Goal: Check status: Check status

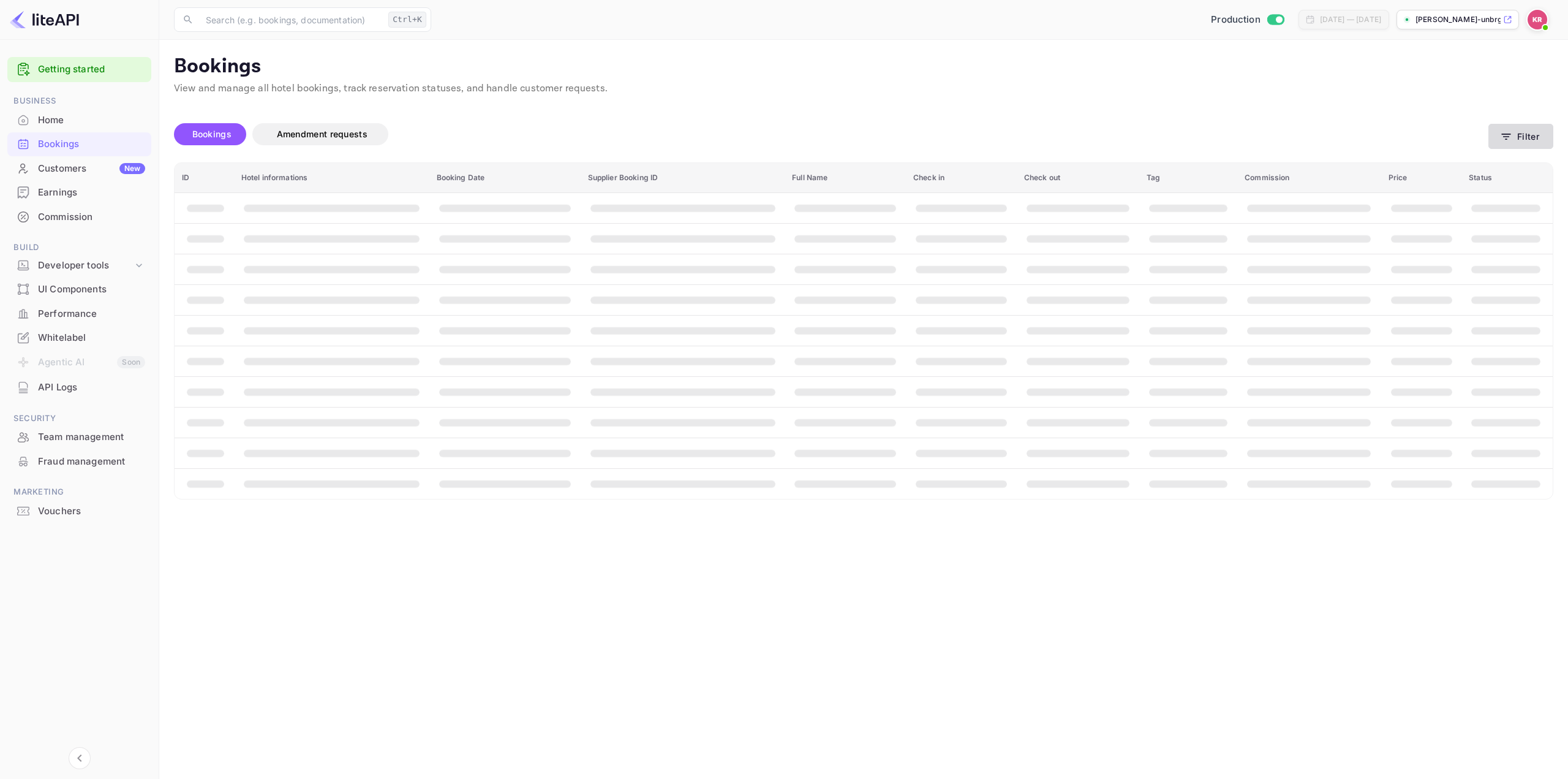
click at [1526, 134] on button "Filter" at bounding box center [1521, 136] width 65 height 25
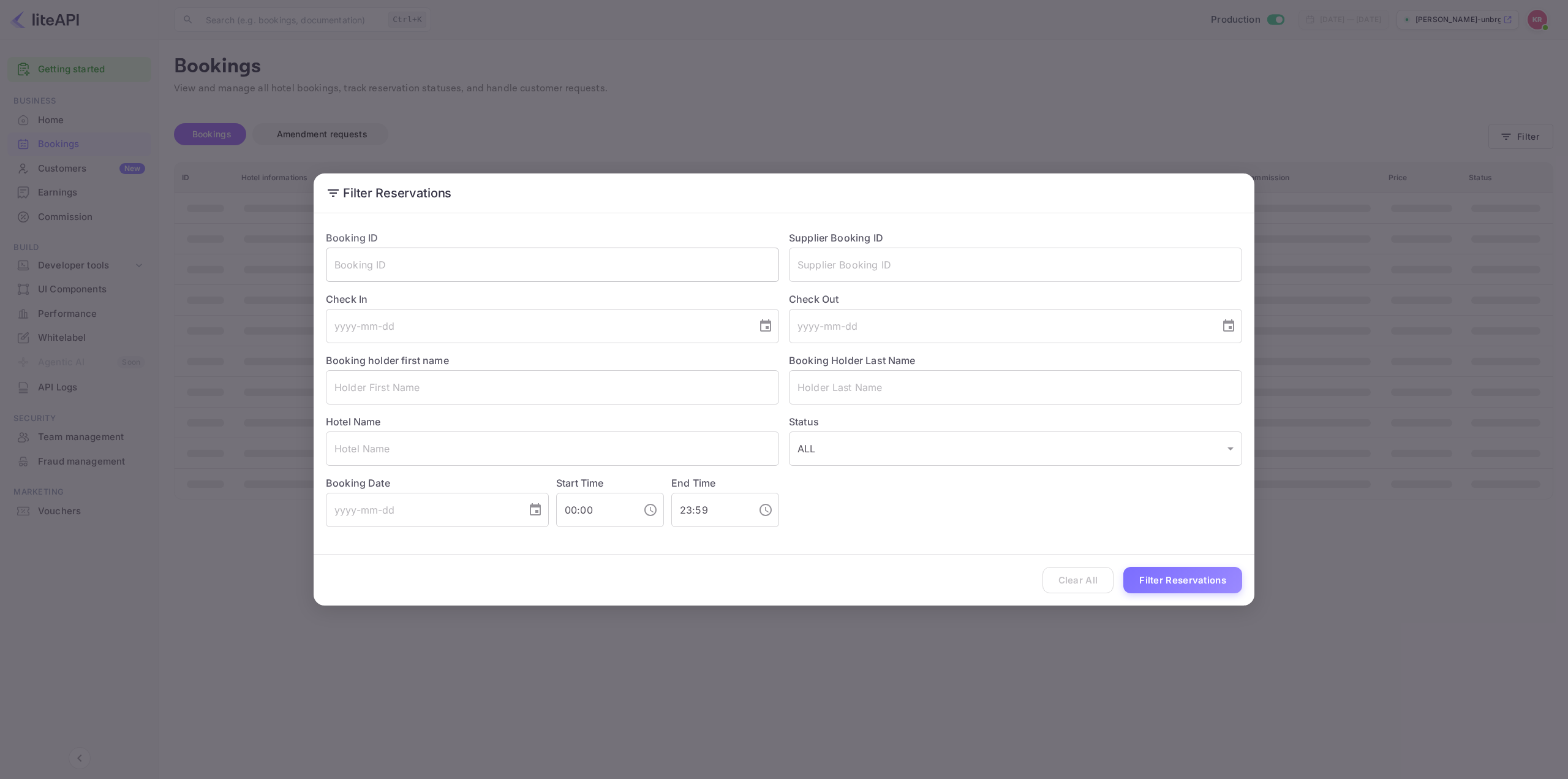
click at [636, 268] on input "text" at bounding box center [553, 265] width 453 height 34
paste input "IHlDPCq7F"
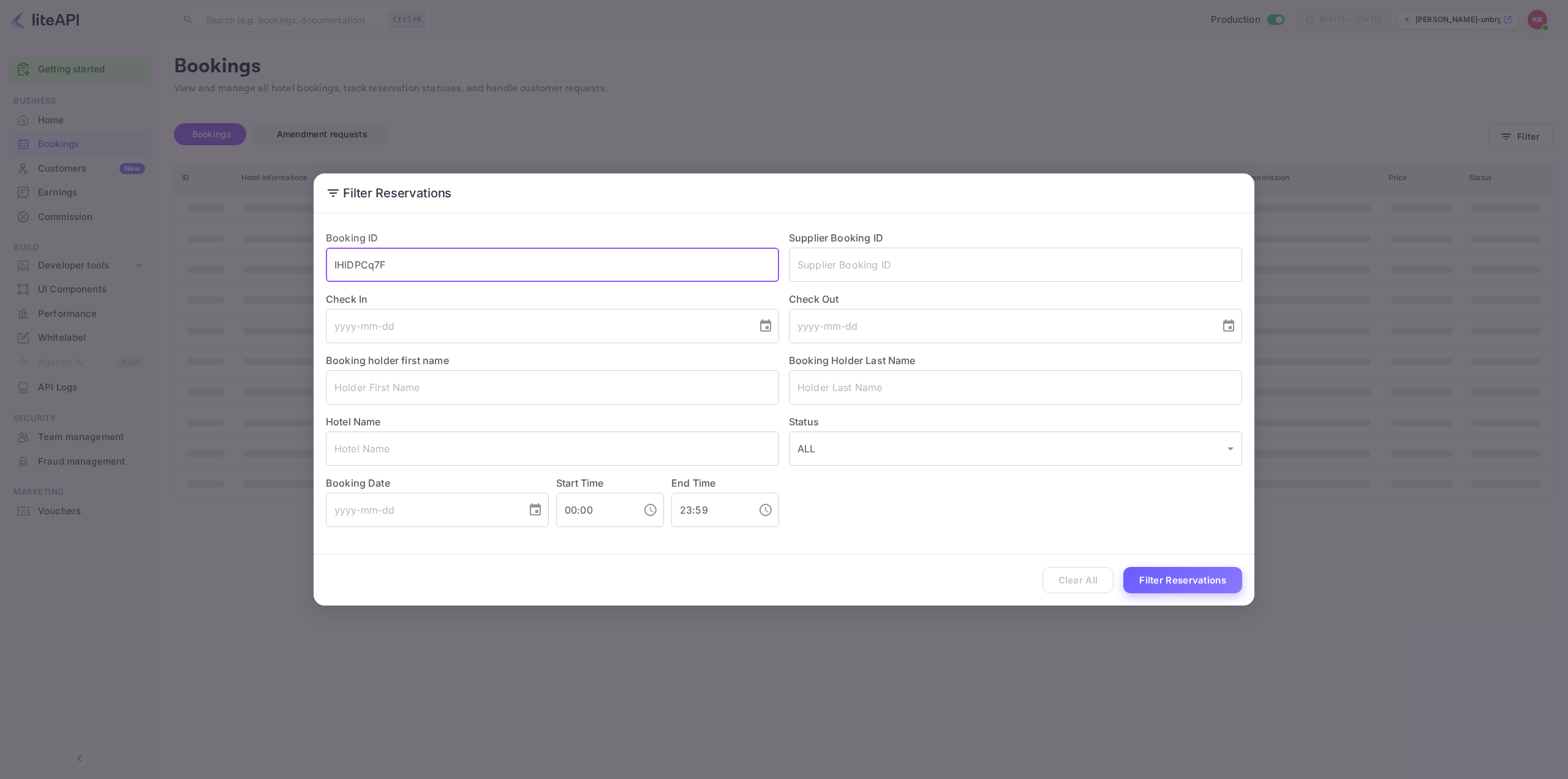
type input "IHlDPCq7F"
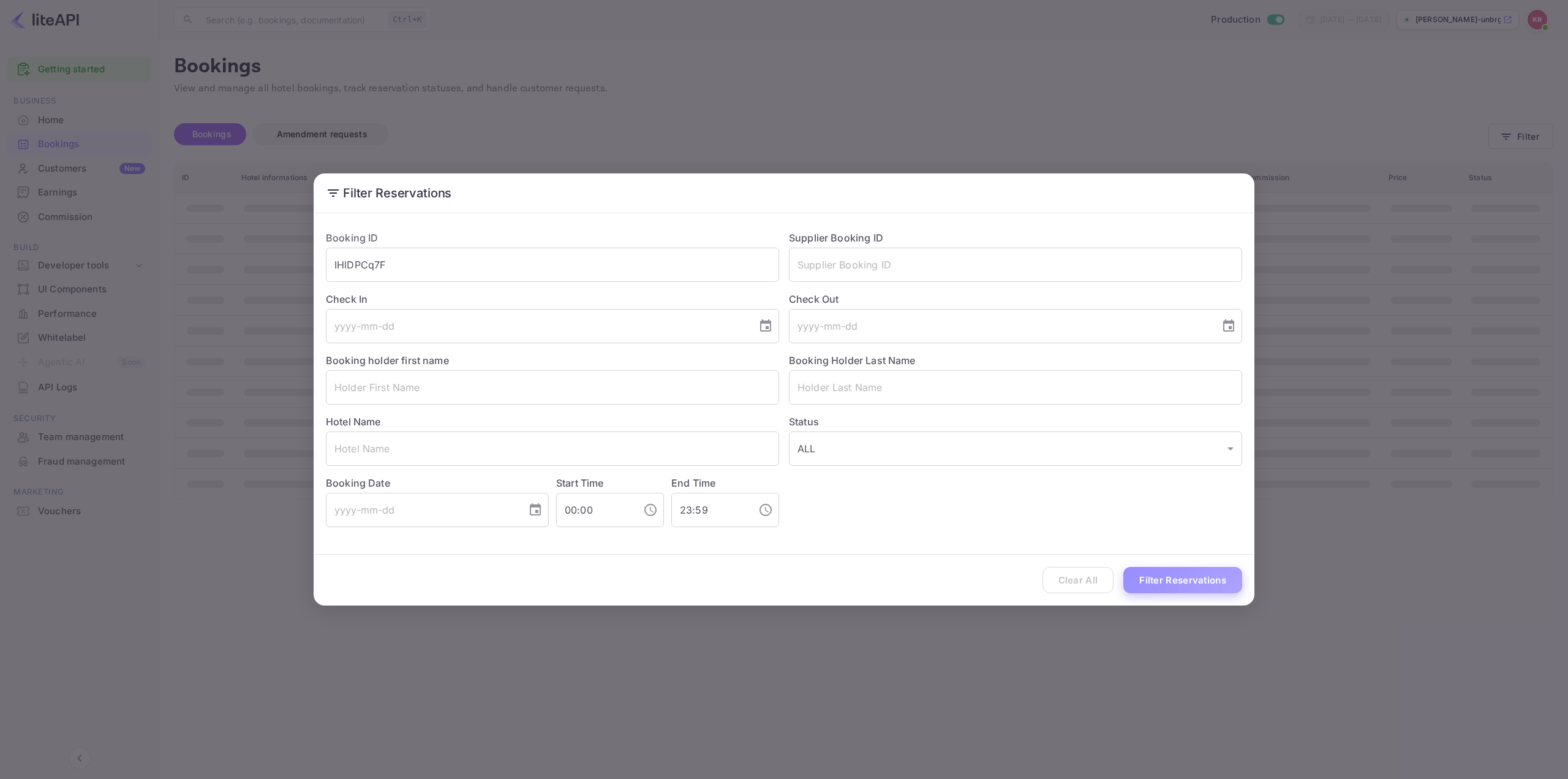
click at [1189, 582] on button "Filter Reservations" at bounding box center [1183, 581] width 119 height 26
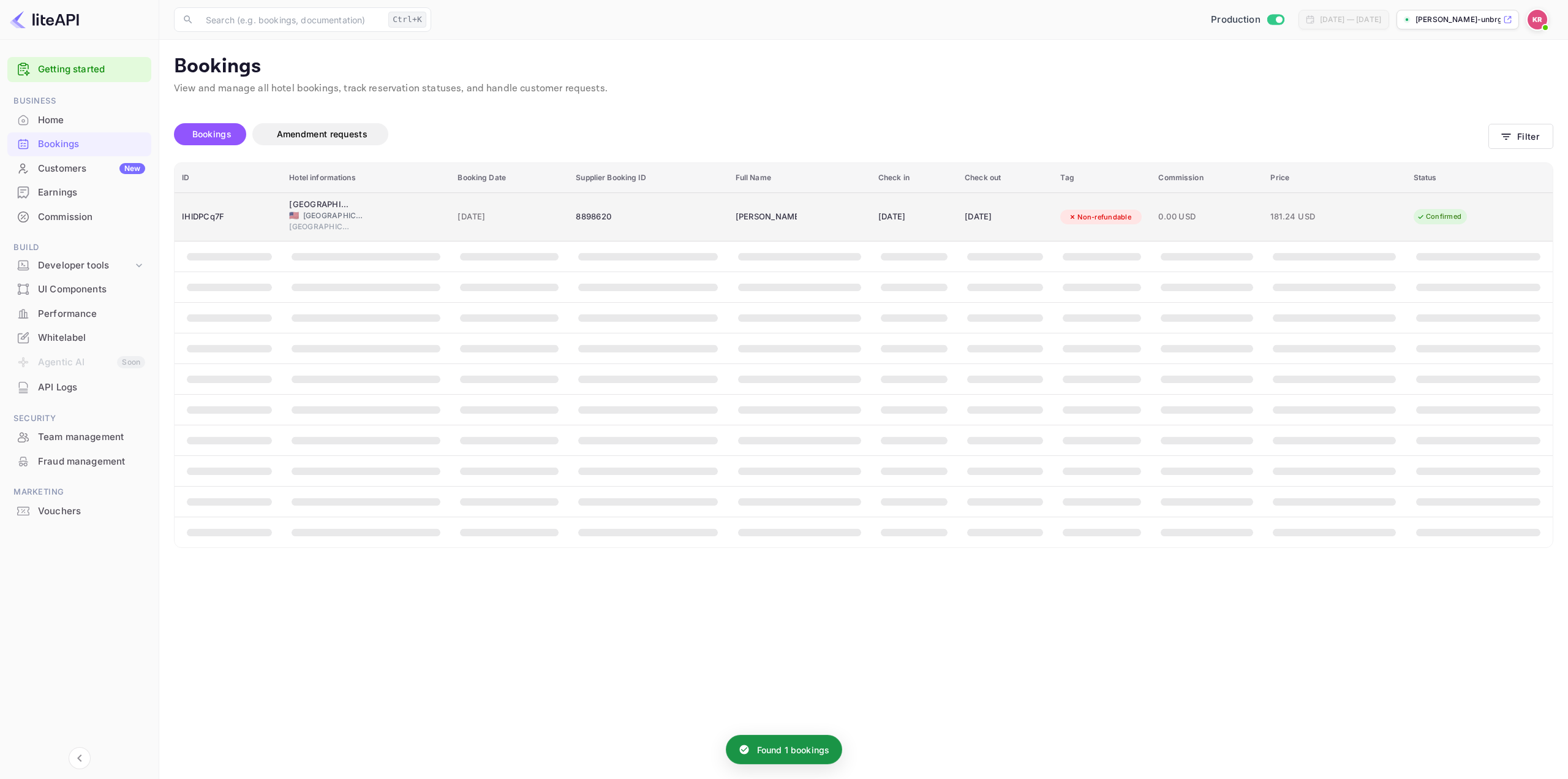
click at [1196, 216] on span "0.00 USD" at bounding box center [1207, 216] width 97 height 13
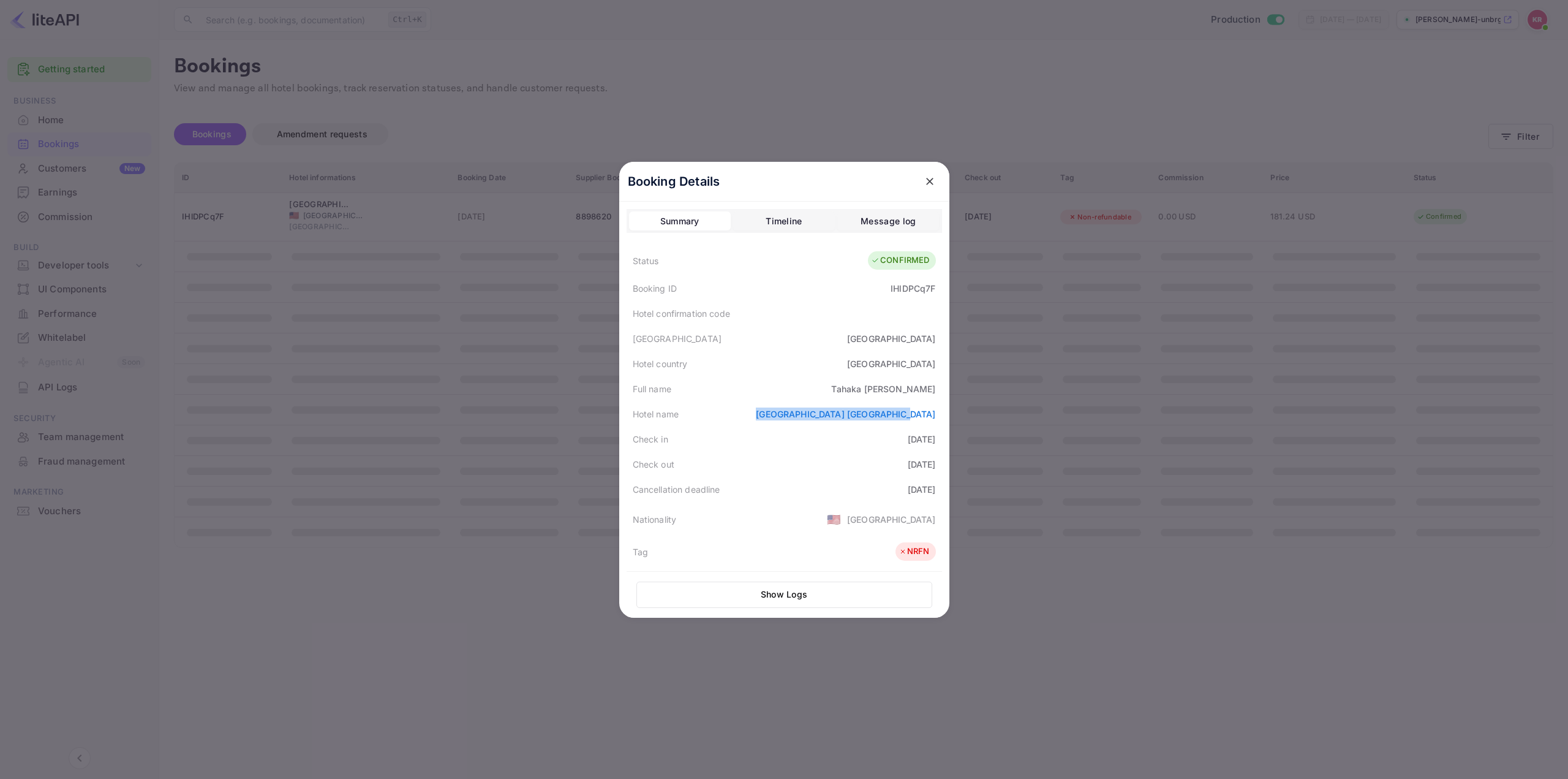
drag, startPoint x: 774, startPoint y: 422, endPoint x: 932, endPoint y: 416, distance: 158.1
click at [932, 416] on div "Hotel name [GEOGRAPHIC_DATA] [GEOGRAPHIC_DATA]" at bounding box center [785, 414] width 316 height 25
click at [1098, 401] on div at bounding box center [784, 389] width 1568 height 779
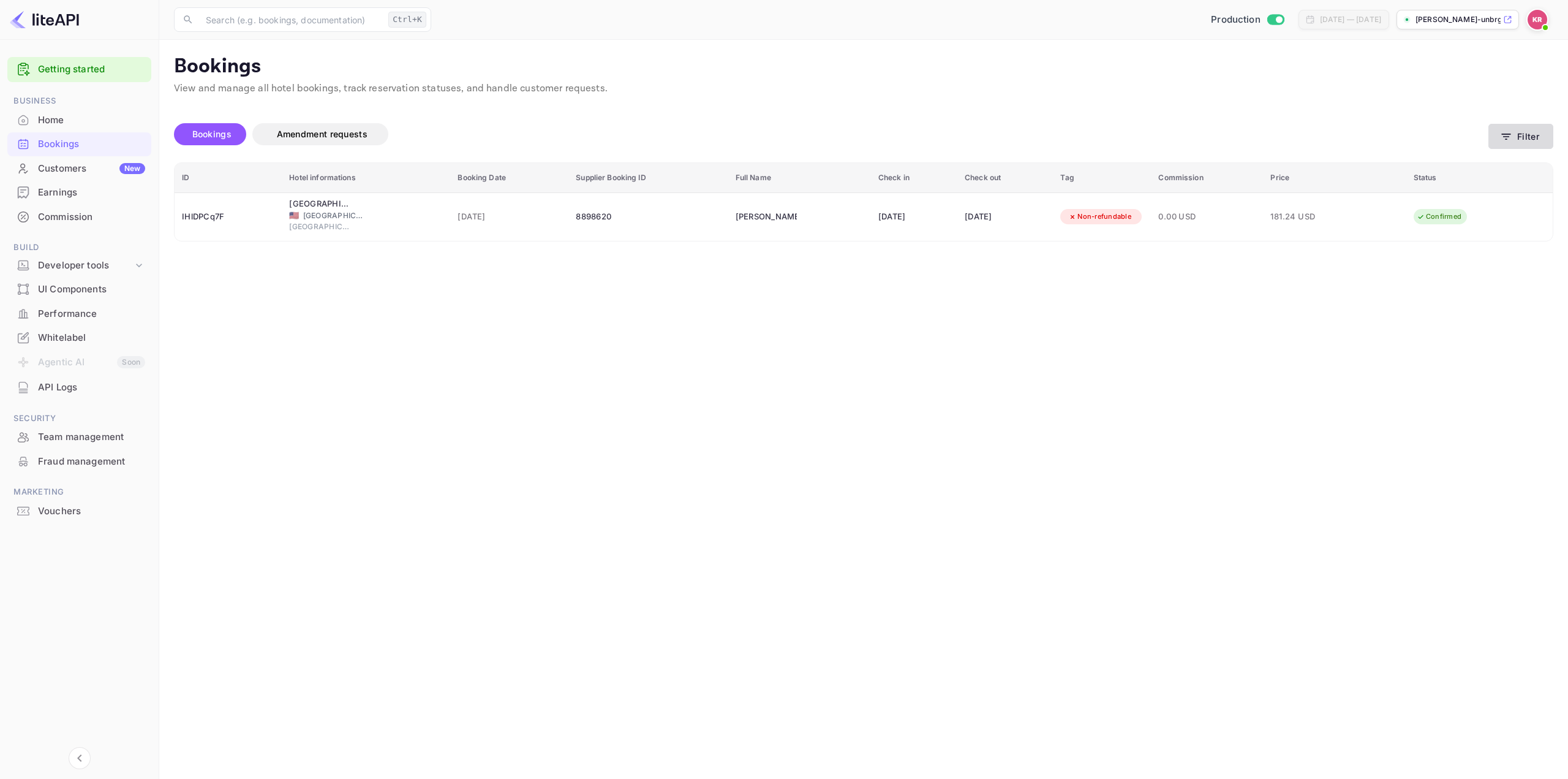
click at [1519, 138] on button "Filter" at bounding box center [1521, 136] width 65 height 25
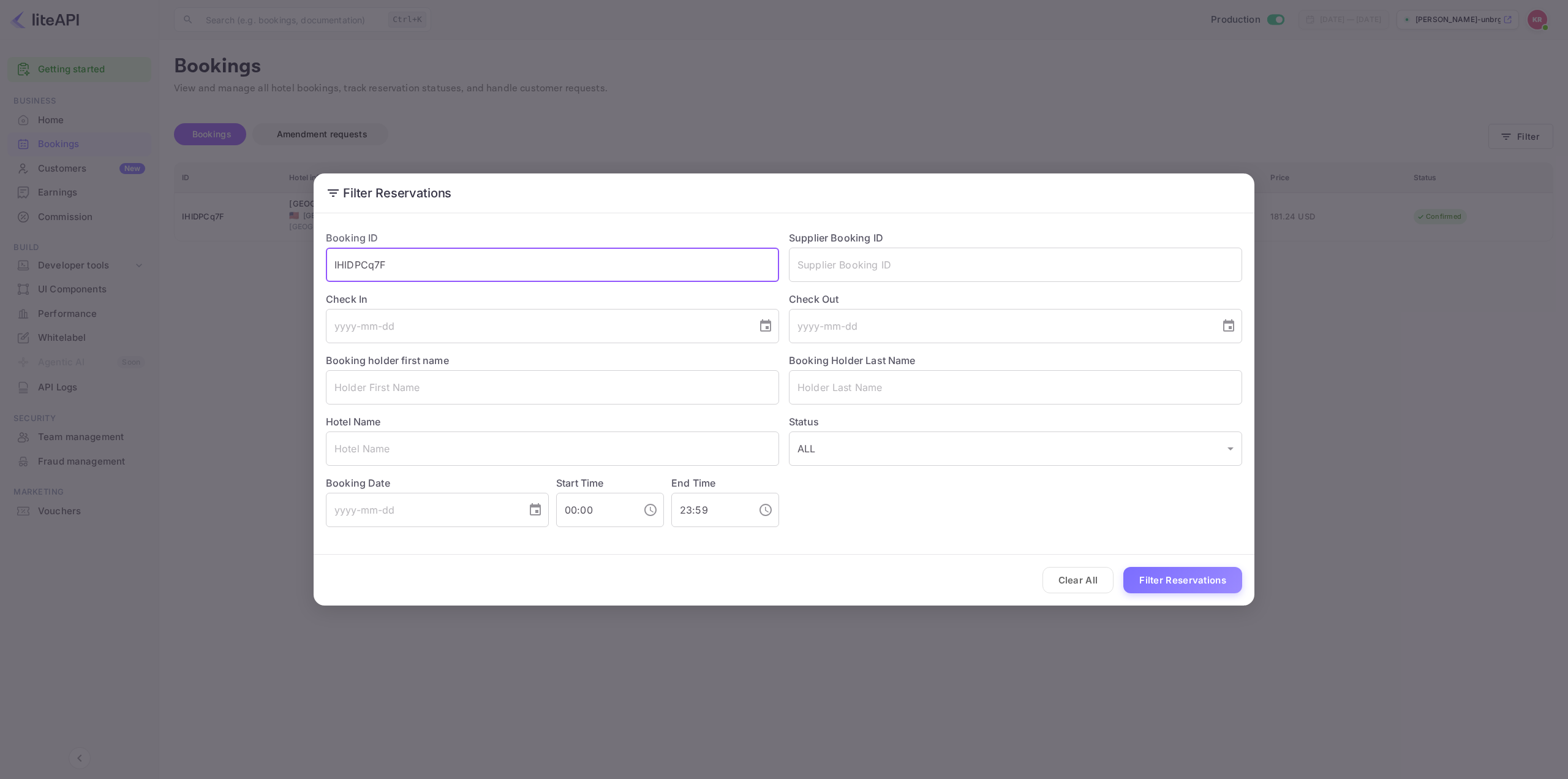
drag, startPoint x: 386, startPoint y: 264, endPoint x: 31, endPoint y: 326, distance: 360.4
click at [63, 318] on div "Filter Reservations Booking ID IHlDPCq7F ​ Supplier Booking ID ​ Check In ​ Che…" at bounding box center [784, 389] width 1568 height 779
paste input "O8SgZjC4b"
type input "O8SgZjC4b"
click at [1151, 587] on button "Filter Reservations" at bounding box center [1183, 581] width 119 height 26
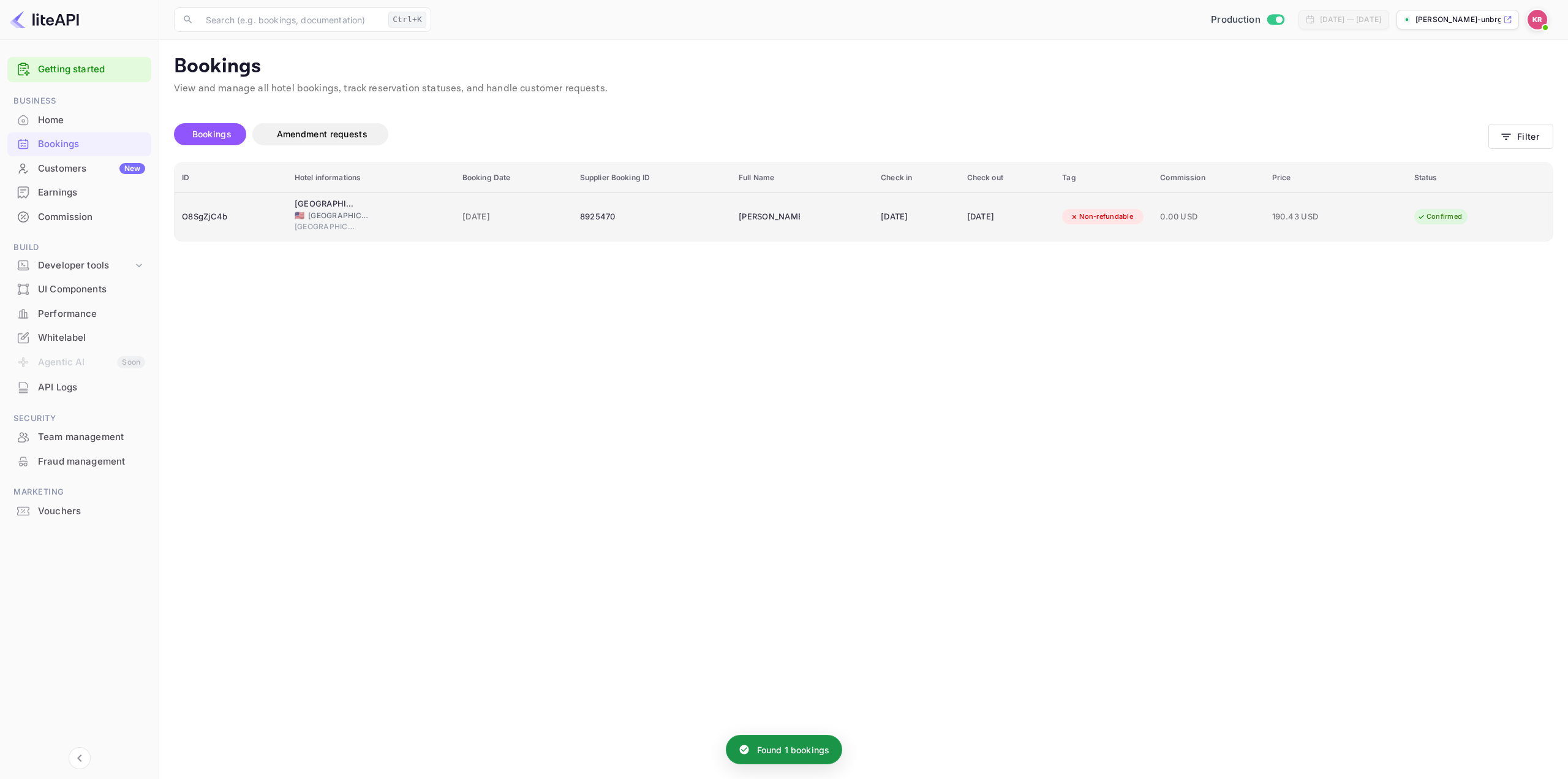
click at [881, 218] on div "[DATE]" at bounding box center [916, 217] width 71 height 19
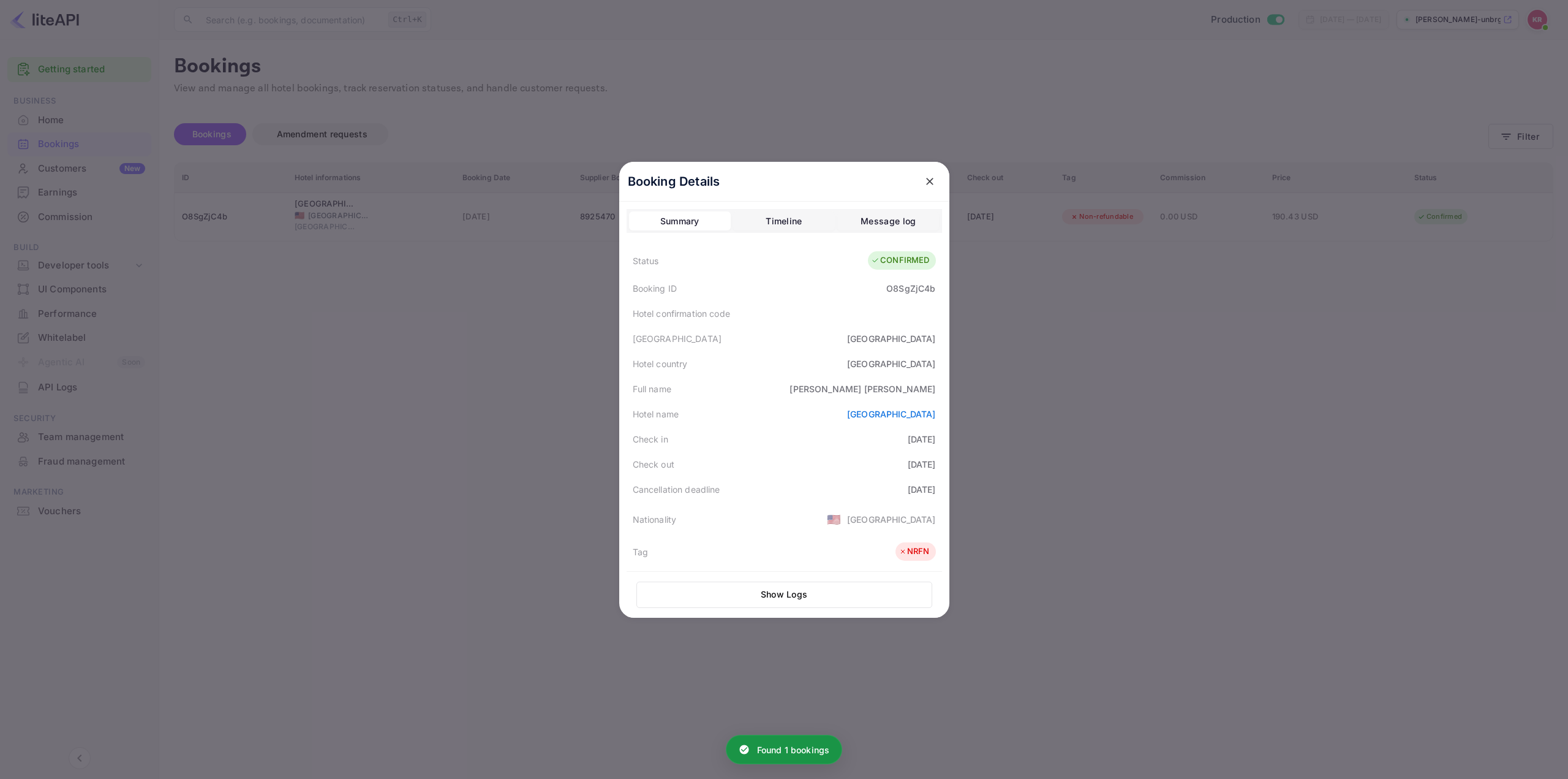
drag, startPoint x: 884, startPoint y: 304, endPoint x: 932, endPoint y: 311, distance: 48.5
click at [919, 311] on div "Hotel confirmation code" at bounding box center [785, 313] width 316 height 25
click at [1073, 347] on div at bounding box center [784, 389] width 1568 height 779
